Goal: Navigation & Orientation: Understand site structure

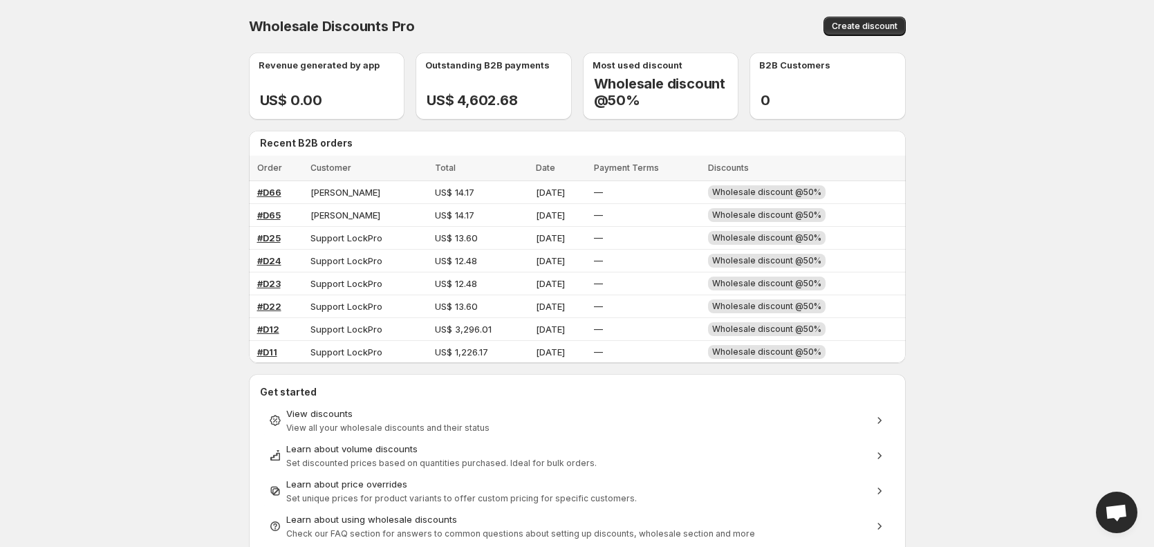
click at [132, 181] on body "Home Discounts B2B Registration Forms Net Terms Account Receivables Manual orde…" at bounding box center [577, 273] width 1154 height 547
